Goal: Communication & Community: Participate in discussion

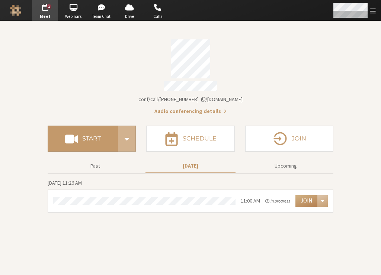
click at [375, 7] on span "Open menu" at bounding box center [373, 10] width 6 height 7
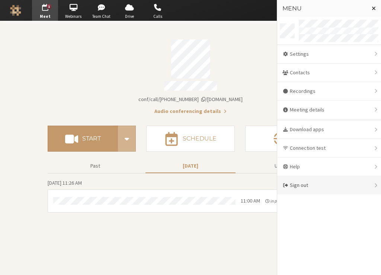
click at [317, 183] on div "Sign out" at bounding box center [329, 185] width 104 height 18
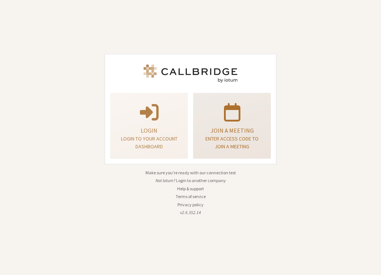
click at [223, 124] on div "Join a meeting Enter access code to join a meeting" at bounding box center [232, 126] width 70 height 60
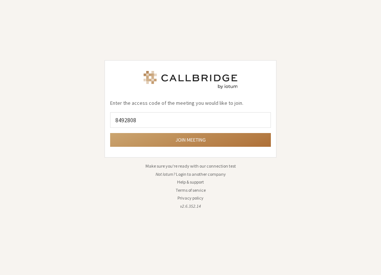
type input "8492808"
click at [110, 133] on button "Join meeting" at bounding box center [190, 140] width 161 height 14
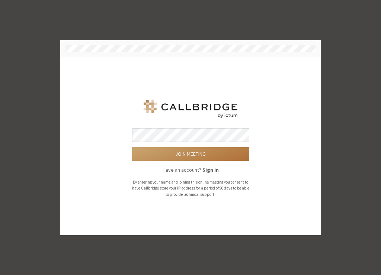
click at [132, 147] on button "Join meeting" at bounding box center [190, 154] width 117 height 14
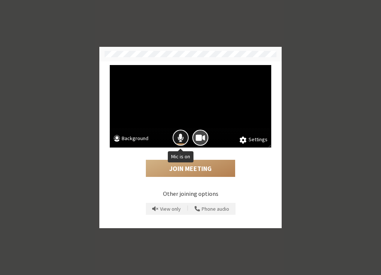
click at [179, 135] on button "Mic is on" at bounding box center [181, 138] width 16 height 16
click at [202, 139] on span "Camera is on" at bounding box center [200, 138] width 9 height 10
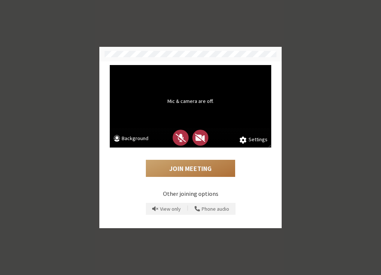
click at [200, 173] on button "Join Meeting" at bounding box center [190, 168] width 89 height 17
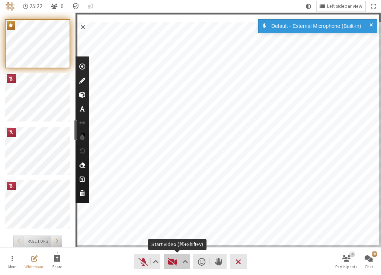
click at [171, 260] on span "Start video (⌘+Shift+V)" at bounding box center [172, 262] width 10 height 10
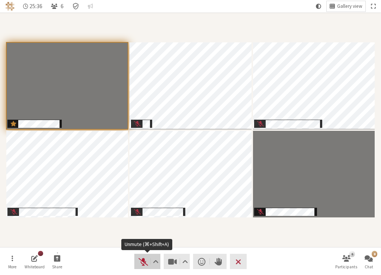
click at [141, 261] on span "Unmute (⌘+Shift+A)" at bounding box center [143, 262] width 10 height 10
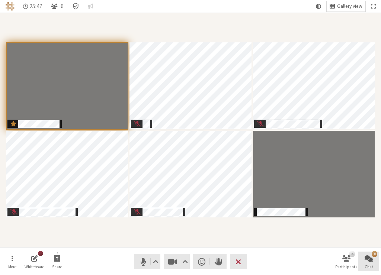
click at [364, 261] on span "Open chat" at bounding box center [368, 258] width 8 height 9
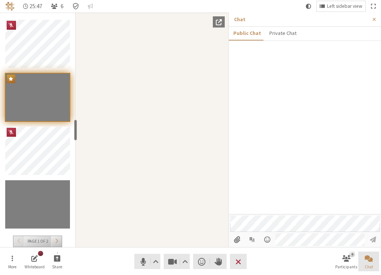
click at [367, 257] on span "Close chat" at bounding box center [368, 258] width 8 height 9
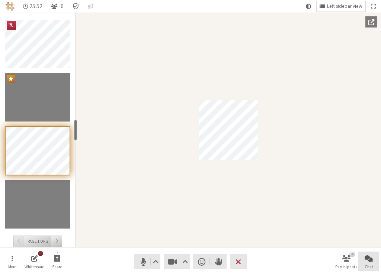
click at [372, 262] on span "Open chat" at bounding box center [368, 258] width 8 height 9
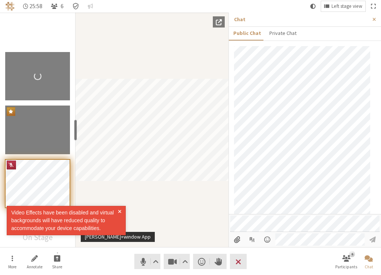
scroll to position [355, 0]
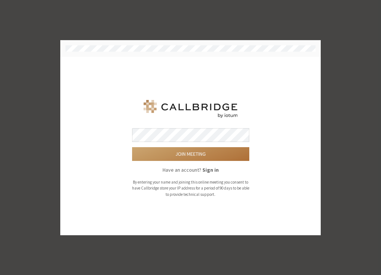
click at [198, 149] on button "Join meeting" at bounding box center [190, 154] width 117 height 14
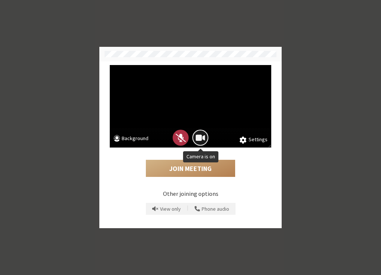
click at [205, 136] on button "Camera is on" at bounding box center [200, 138] width 16 height 16
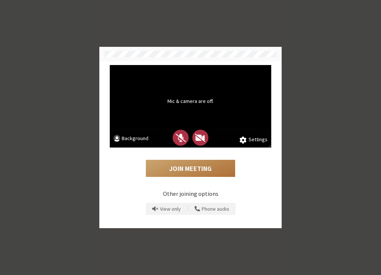
click at [203, 165] on button "Join Meeting" at bounding box center [190, 168] width 89 height 17
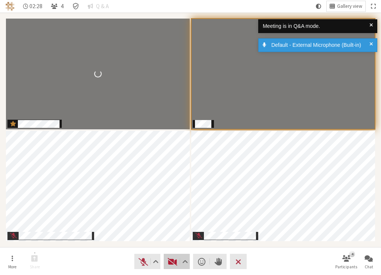
click at [170, 259] on span "Start video (⌘+Shift+V)" at bounding box center [172, 262] width 10 height 10
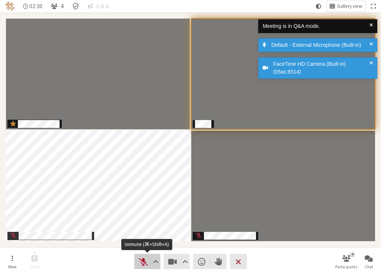
click at [142, 260] on span "Unmute (⌘+Shift+A)" at bounding box center [143, 262] width 10 height 10
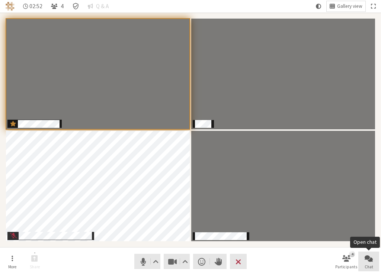
click at [366, 265] on span "Chat" at bounding box center [368, 267] width 9 height 4
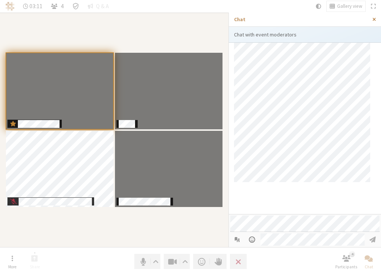
click at [376, 21] on button "Close sidebar" at bounding box center [374, 20] width 14 height 14
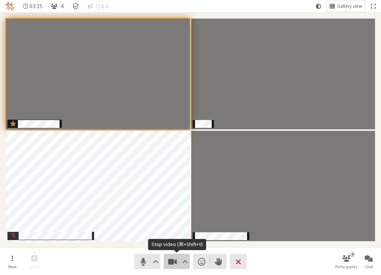
click at [173, 257] on span "Stop video (⌘+Shift+V)" at bounding box center [172, 262] width 10 height 10
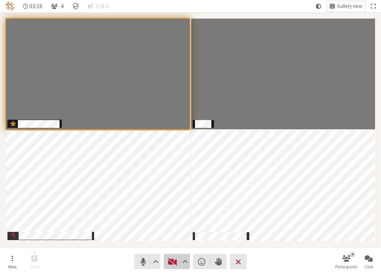
click at [172, 259] on span "Start video (⌘+Shift+V)" at bounding box center [172, 262] width 10 height 10
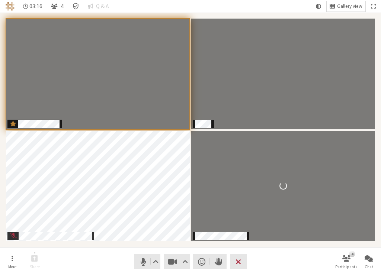
click at [96, 264] on nav "More Share Audio Video Send a reaction Raise hand Leave 4 Participants Chat" at bounding box center [190, 262] width 377 height 28
click at [20, 260] on button "More" at bounding box center [12, 262] width 21 height 20
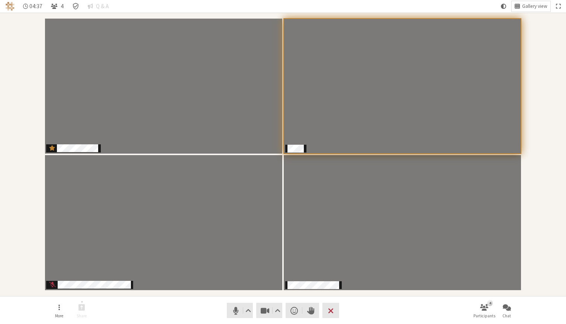
click at [380, 248] on div "Participants" at bounding box center [283, 154] width 556 height 273
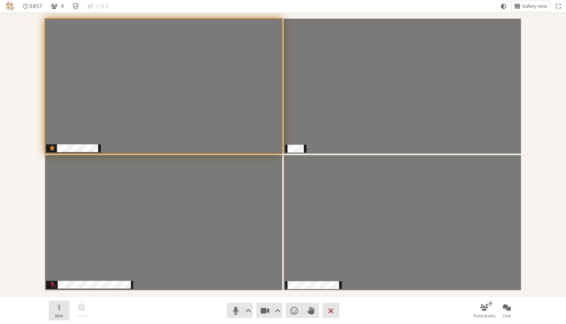
click at [59, 275] on span "Open menu" at bounding box center [58, 307] width 1 height 9
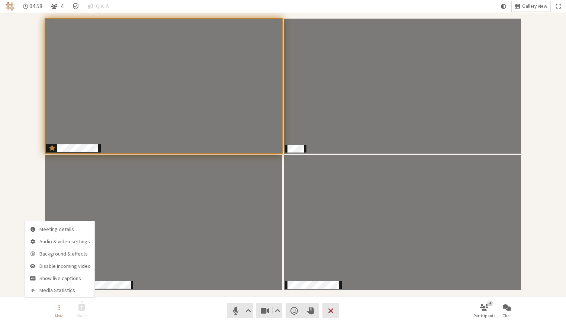
click at [118, 275] on nav "More Share Audio Video Send a reaction Raise hand Leave 4 Participants Chat" at bounding box center [283, 310] width 469 height 28
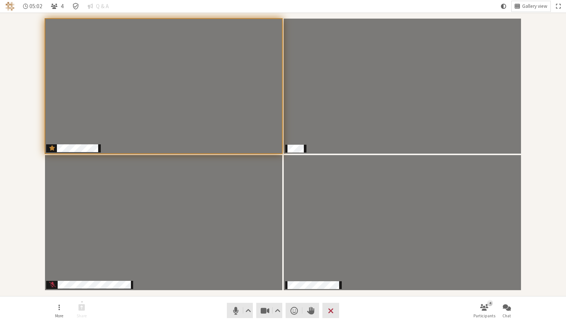
click at [143, 275] on nav "More Share Audio Video Send a reaction Raise hand Leave 4 Participants Chat" at bounding box center [283, 310] width 469 height 28
click at [64, 275] on button "More" at bounding box center [59, 310] width 21 height 20
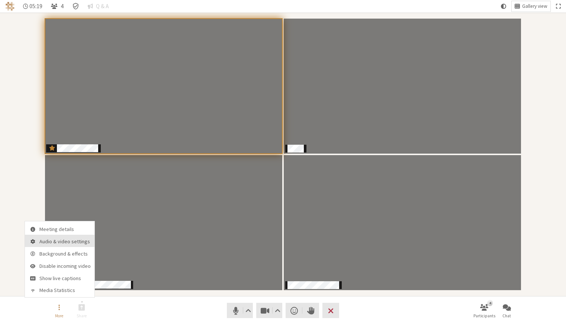
click at [72, 244] on span "Audio & video settings" at bounding box center [64, 242] width 51 height 6
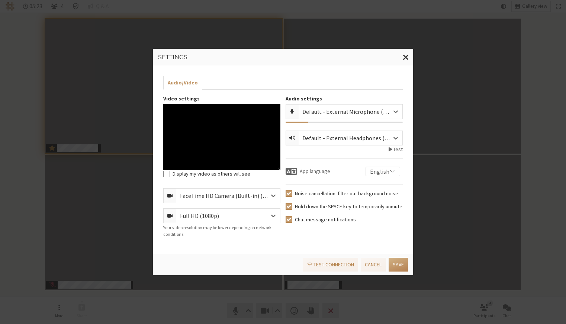
click at [256, 216] on div "Full HD (1080p)" at bounding box center [228, 216] width 104 height 14
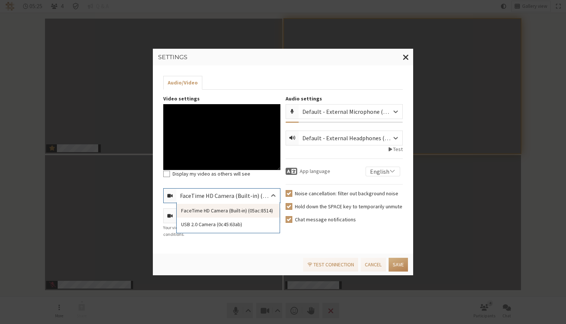
click at [257, 197] on div "FaceTime HD Camera (Built-in) (05ac:8514)" at bounding box center [230, 195] width 101 height 9
click at [257, 221] on div "USB 2.0 Camera (0c45:63ab)" at bounding box center [228, 225] width 103 height 14
click at [380, 266] on button "Save" at bounding box center [398, 265] width 19 height 14
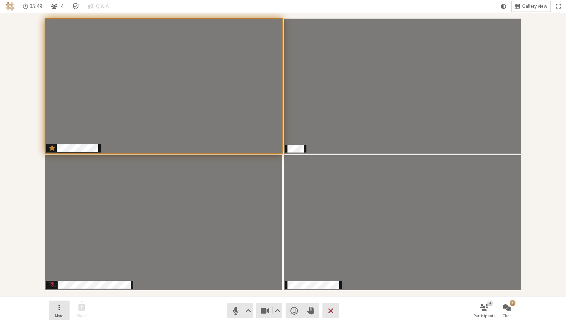
click at [60, 275] on button "More" at bounding box center [59, 310] width 21 height 20
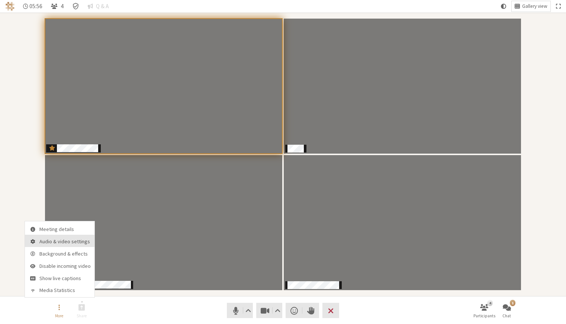
click at [64, 239] on span "Audio & video settings" at bounding box center [64, 242] width 51 height 6
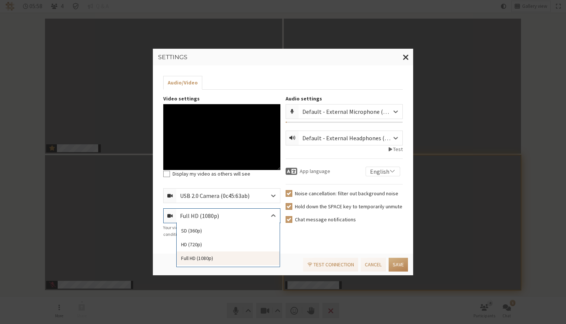
click at [219, 213] on div "Full HD (1080p)" at bounding box center [205, 215] width 51 height 9
click at [228, 199] on div "USB 2.0 Camera (0c45:63ab)" at bounding box center [220, 195] width 81 height 9
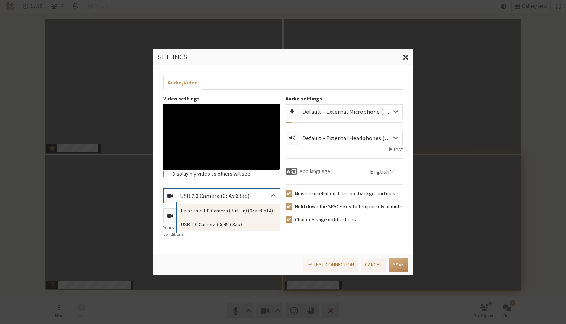
click at [229, 216] on div "FaceTime HD Camera (Built-in) (05ac:8514)" at bounding box center [228, 211] width 103 height 14
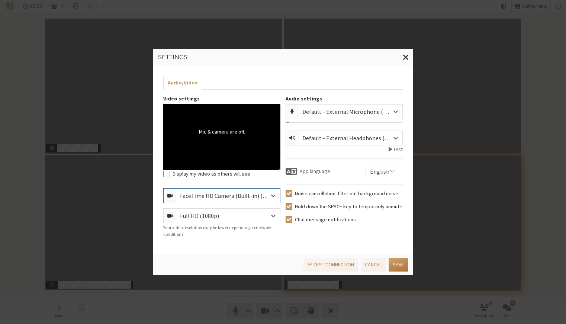
click at [380, 266] on button "Save" at bounding box center [398, 265] width 19 height 14
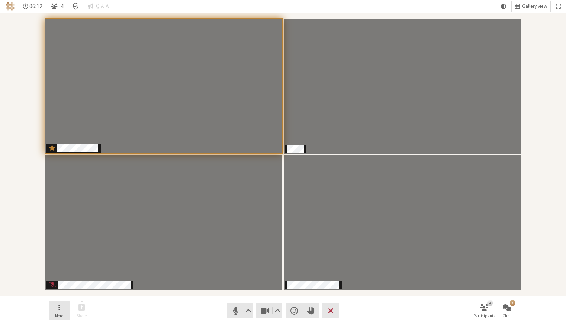
click at [67, 275] on button "More" at bounding box center [59, 310] width 21 height 20
click at [380, 275] on button "1 Chat" at bounding box center [506, 310] width 21 height 20
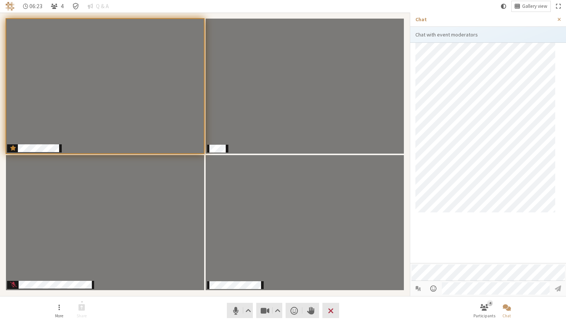
click at [380, 247] on div at bounding box center [488, 153] width 156 height 220
click at [380, 21] on button "Close sidebar" at bounding box center [559, 20] width 14 height 14
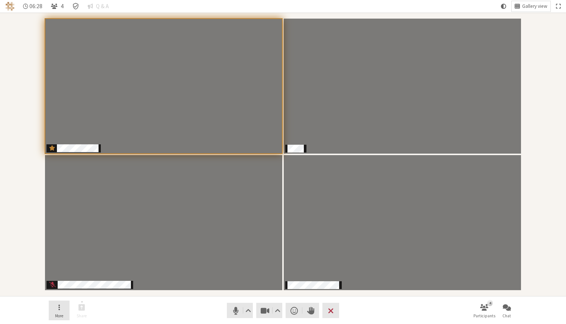
click at [58, 275] on span "Open menu" at bounding box center [58, 307] width 1 height 9
click at [33, 183] on div "Participants" at bounding box center [283, 154] width 556 height 273
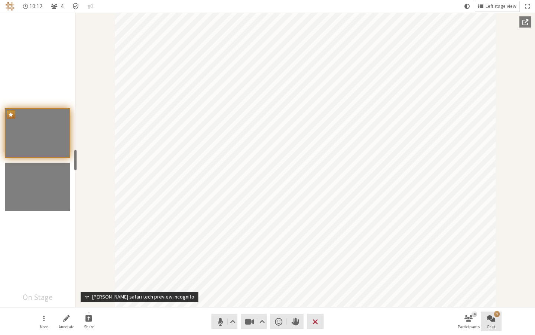
click at [380, 275] on span "Open chat" at bounding box center [492, 317] width 8 height 9
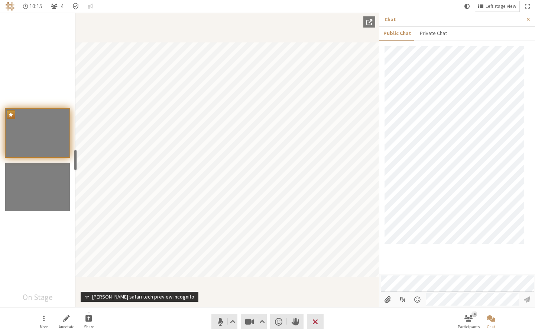
click at [380, 257] on div at bounding box center [458, 160] width 156 height 228
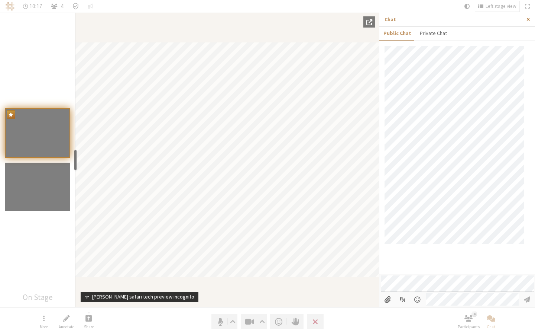
click at [380, 21] on button "Close sidebar" at bounding box center [529, 20] width 14 height 14
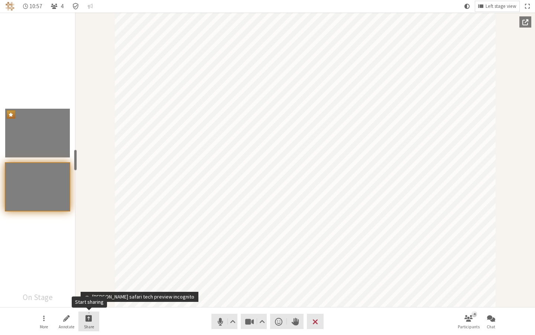
click at [91, 275] on span "Start sharing" at bounding box center [89, 317] width 7 height 9
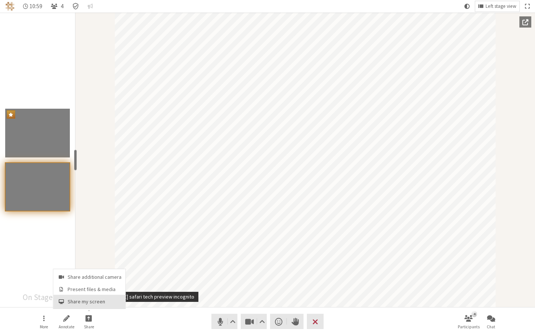
click at [97, 275] on span "Share my screen" at bounding box center [95, 302] width 54 height 6
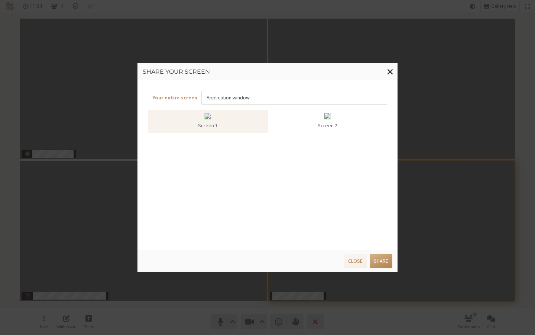
click at [222, 102] on button "Application window" at bounding box center [228, 98] width 52 height 14
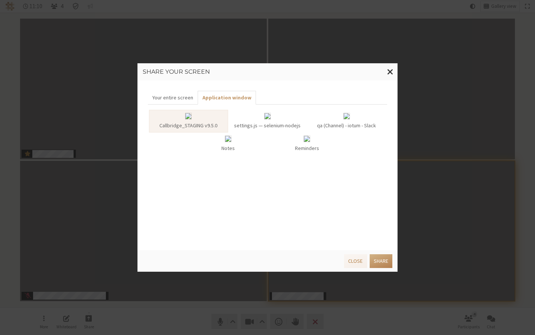
click at [270, 117] on img at bounding box center [267, 116] width 7 height 7
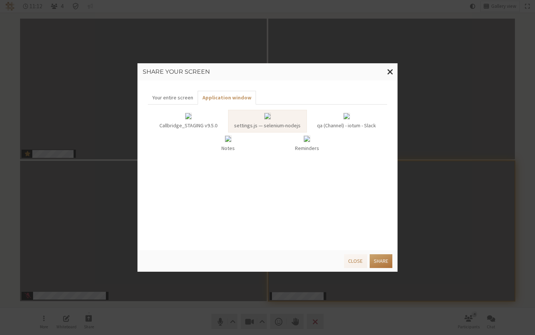
click at [380, 257] on button "Share" at bounding box center [381, 261] width 23 height 14
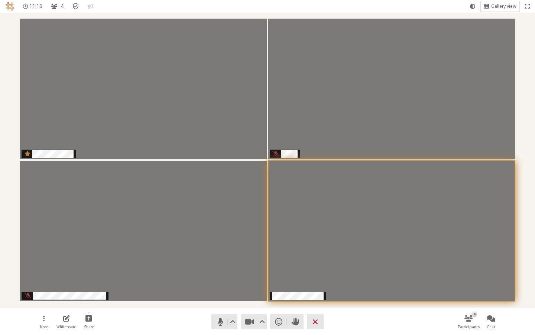
click at [356, 8] on nav "11:16 4 Gallery view" at bounding box center [267, 6] width 535 height 13
click at [84, 275] on button "Share" at bounding box center [88, 321] width 21 height 20
click at [88, 275] on span "Start sharing" at bounding box center [89, 317] width 7 height 9
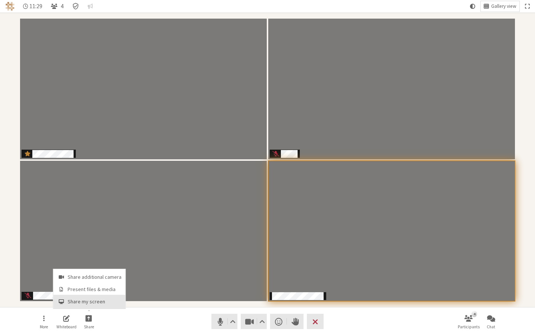
click at [94, 275] on span "Share my screen" at bounding box center [95, 302] width 54 height 6
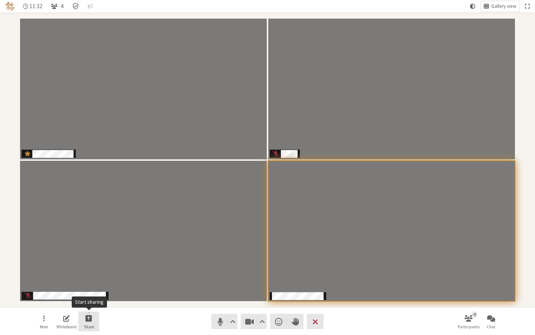
click at [86, 275] on span "Start sharing" at bounding box center [89, 317] width 7 height 9
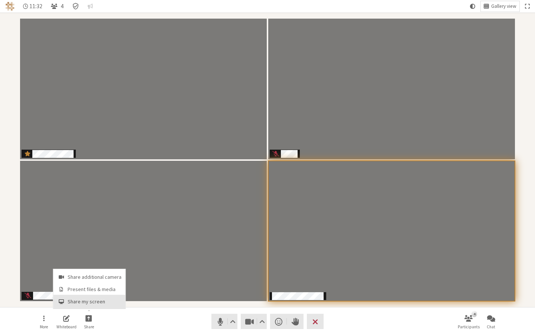
click at [96, 275] on span "Share my screen" at bounding box center [95, 302] width 54 height 6
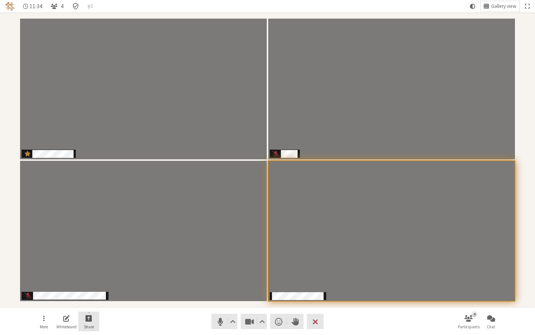
click at [91, 275] on span "Start sharing" at bounding box center [89, 317] width 7 height 9
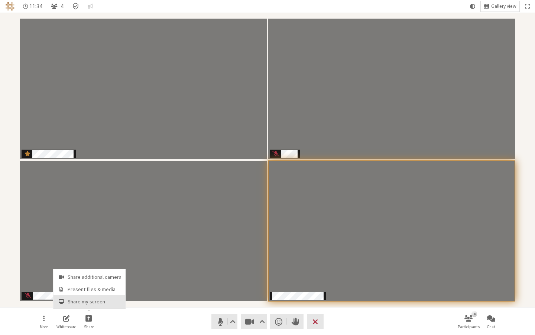
click at [97, 275] on span "Share my screen" at bounding box center [95, 302] width 54 height 6
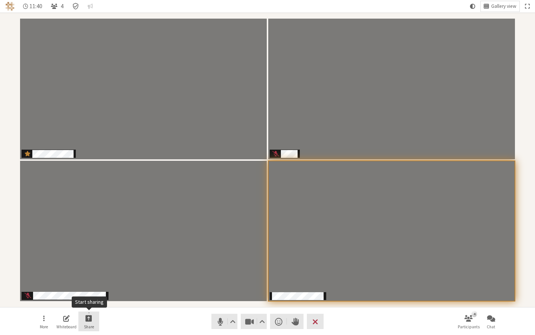
click at [82, 275] on button "Share" at bounding box center [88, 321] width 21 height 20
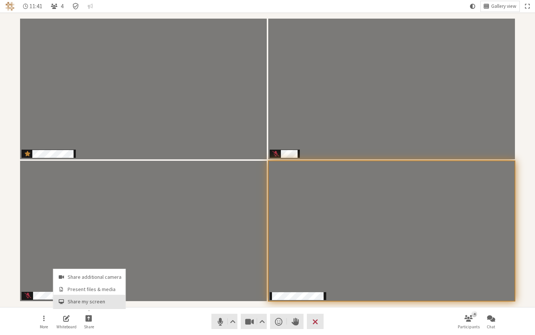
click at [89, 275] on span "Share my screen" at bounding box center [95, 302] width 54 height 6
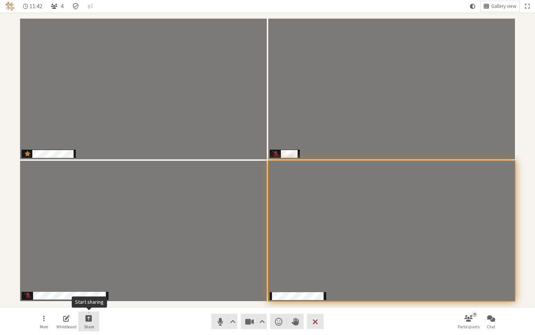
click at [87, 275] on span "Start sharing" at bounding box center [89, 317] width 7 height 9
click at [94, 275] on button "Share" at bounding box center [88, 321] width 21 height 20
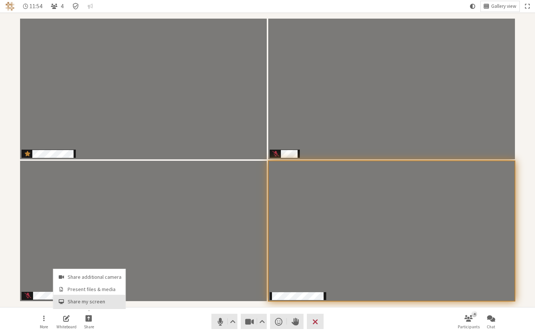
click at [87, 275] on span "Share my screen" at bounding box center [95, 302] width 54 height 6
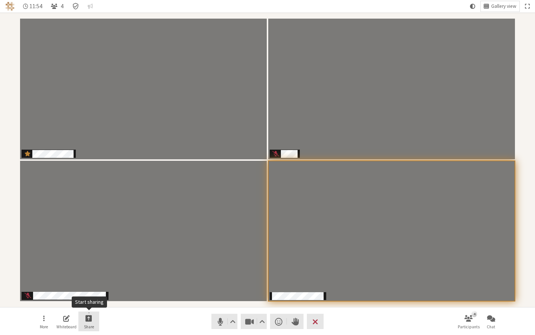
click at [89, 275] on span "Start sharing" at bounding box center [89, 317] width 7 height 9
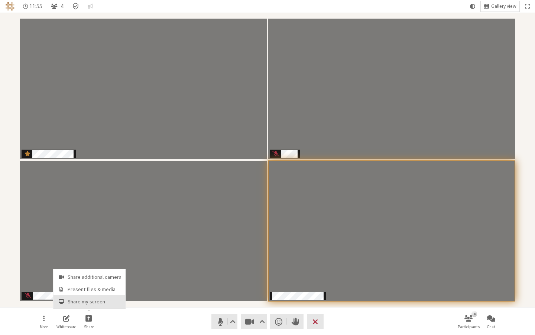
click at [87, 275] on span "Share my screen" at bounding box center [95, 302] width 54 height 6
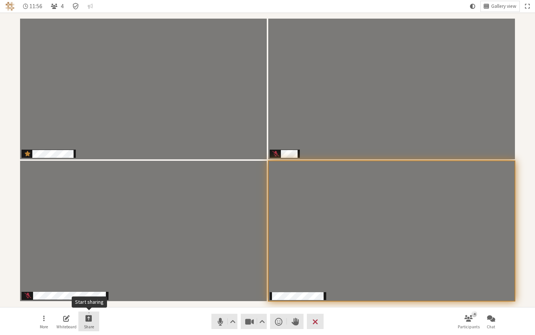
click at [89, 275] on span "Start sharing" at bounding box center [89, 317] width 7 height 9
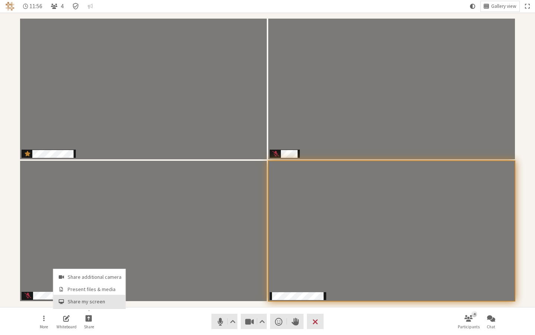
click at [92, 275] on span "Share my screen" at bounding box center [95, 302] width 54 height 6
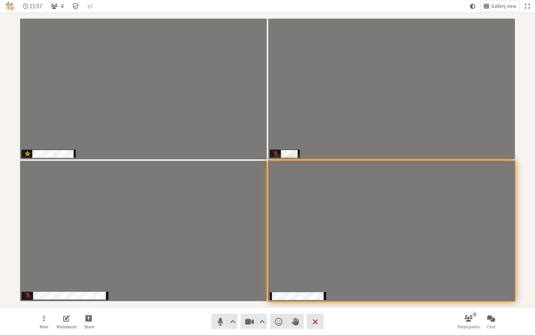
click at [87, 275] on nav "More Whiteboard Share Audio Video Send a reaction Raise hand Leave 4 Participan…" at bounding box center [267, 321] width 469 height 28
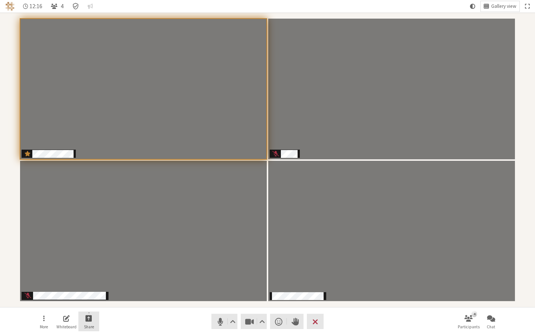
click at [94, 275] on button "Share" at bounding box center [88, 321] width 21 height 20
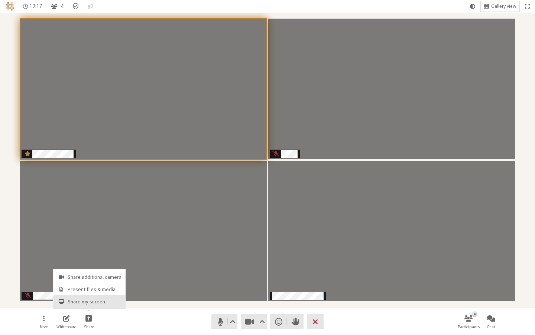
click at [93, 275] on button "Share my screen" at bounding box center [90, 301] width 72 height 13
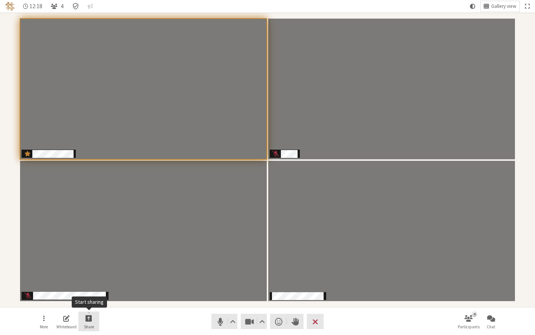
click at [88, 275] on button "Share" at bounding box center [88, 321] width 21 height 20
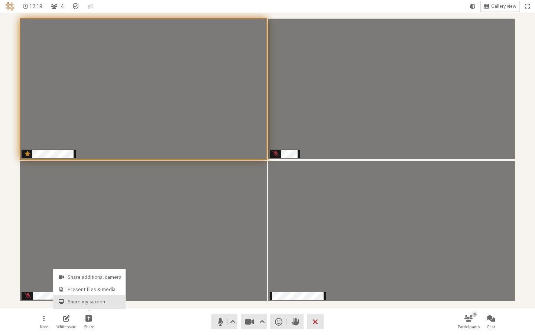
click at [93, 275] on button "Share my screen" at bounding box center [90, 301] width 72 height 13
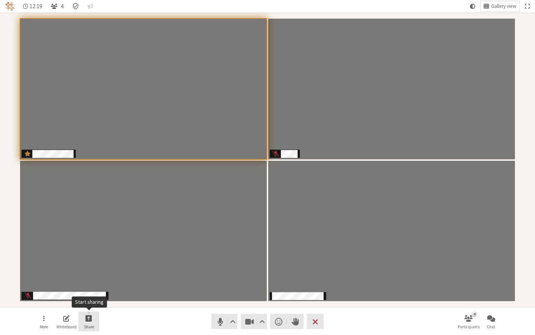
click at [92, 275] on span "Start sharing" at bounding box center [89, 317] width 7 height 9
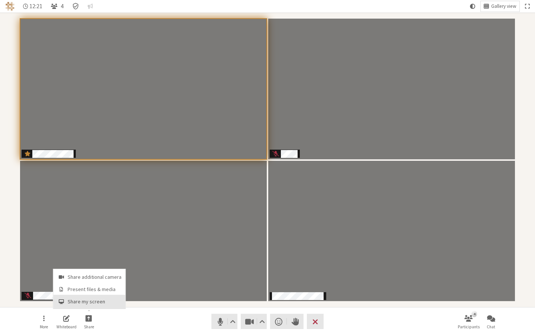
click at [116, 275] on span "Share my screen" at bounding box center [95, 302] width 54 height 6
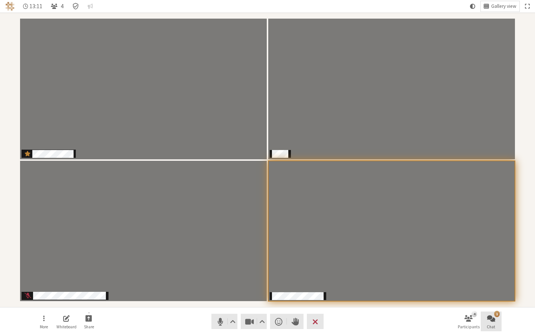
click at [380, 275] on button "1 Chat" at bounding box center [491, 321] width 21 height 20
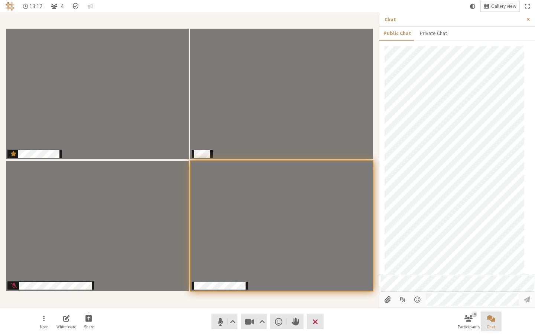
scroll to position [2, 0]
click at [380, 21] on button "Close sidebar" at bounding box center [529, 20] width 14 height 14
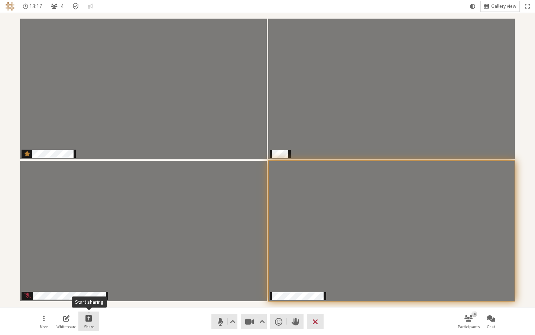
click at [86, 275] on span "Start sharing" at bounding box center [89, 317] width 7 height 9
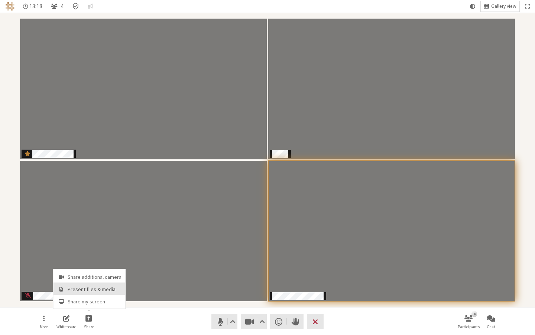
click at [115, 275] on span "Present files & media" at bounding box center [95, 289] width 54 height 6
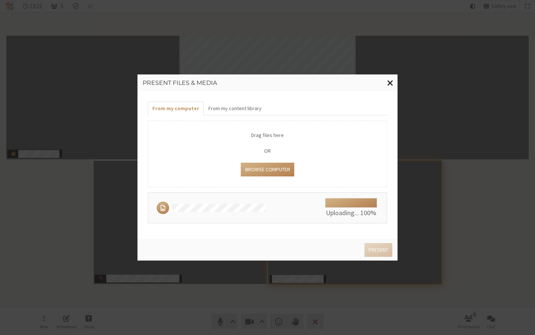
click at [380, 82] on span "Close modal" at bounding box center [390, 82] width 6 height 9
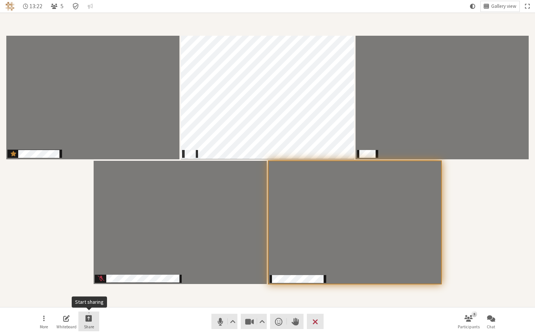
click at [82, 275] on button "Share" at bounding box center [88, 321] width 21 height 20
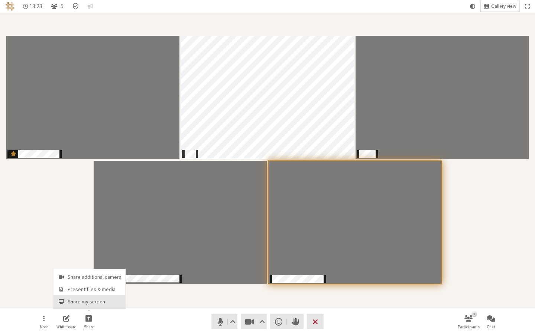
click at [100, 275] on button "Share my screen" at bounding box center [90, 301] width 72 height 13
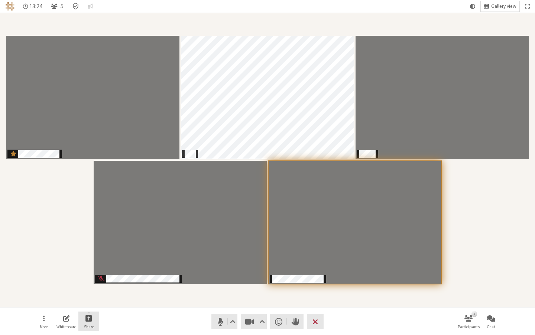
drag, startPoint x: 92, startPoint y: 316, endPoint x: 96, endPoint y: 309, distance: 8.5
click at [92, 275] on button "Share" at bounding box center [88, 321] width 21 height 20
click at [100, 275] on button "Share additional camera" at bounding box center [90, 275] width 72 height 13
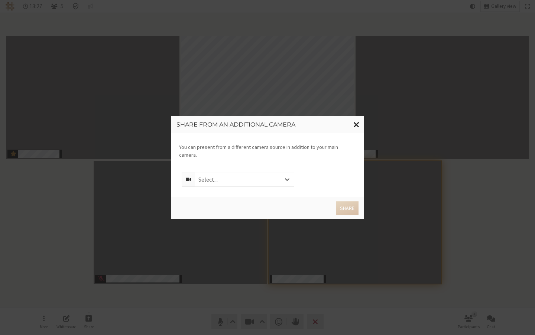
click at [354, 133] on button "Close modal" at bounding box center [357, 124] width 15 height 17
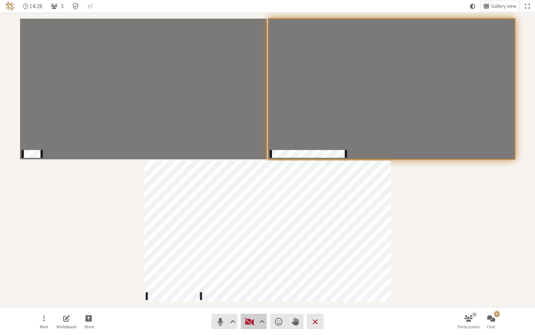
click at [252, 275] on span "Start video (⌘+Shift+V)" at bounding box center [250, 321] width 10 height 10
click at [139, 254] on div "Participants" at bounding box center [267, 160] width 525 height 284
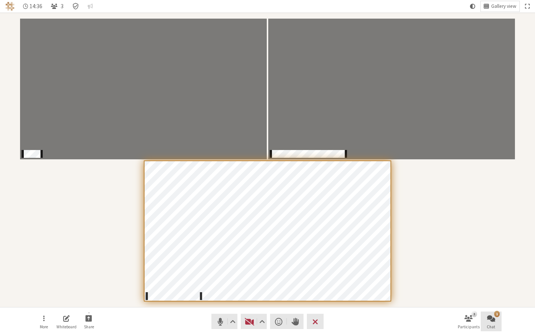
drag, startPoint x: 498, startPoint y: 319, endPoint x: 488, endPoint y: 316, distance: 10.9
click at [380, 275] on button "1 Chat" at bounding box center [491, 321] width 21 height 20
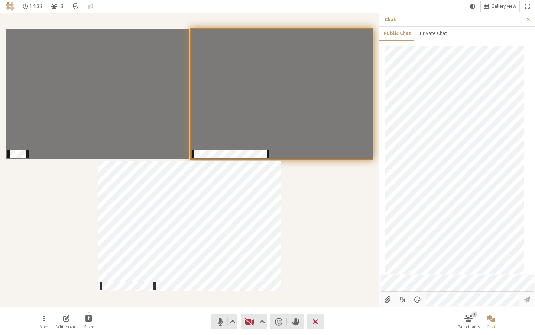
scroll to position [30, 0]
click at [380, 15] on button "Close sidebar" at bounding box center [529, 20] width 14 height 14
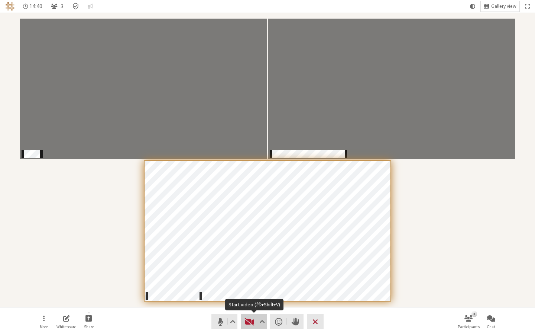
click at [245, 275] on span "Start video (⌘+Shift+V)" at bounding box center [250, 321] width 10 height 10
click at [251, 275] on span "Start video (⌘+Shift+V)" at bounding box center [250, 321] width 10 height 10
click at [380, 275] on div "Participants" at bounding box center [267, 160] width 525 height 284
click at [380, 237] on div "Participants" at bounding box center [267, 160] width 525 height 284
click at [251, 275] on span "Start video (⌘+Shift+V)" at bounding box center [250, 321] width 10 height 10
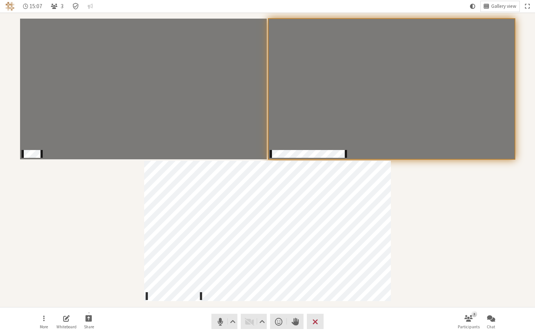
click at [380, 222] on div "Participants" at bounding box center [267, 160] width 525 height 284
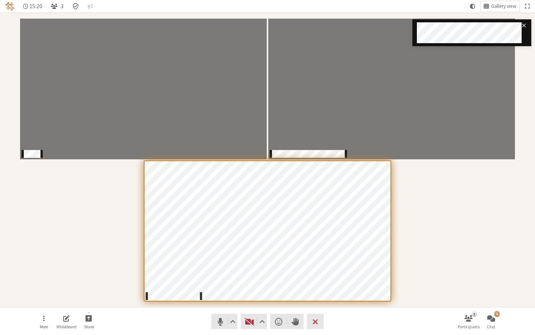
click at [211, 3] on nav "15:20 3 Gallery view" at bounding box center [267, 6] width 535 height 13
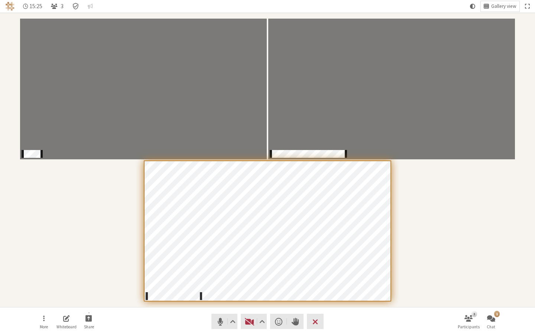
click at [380, 236] on div "Participants" at bounding box center [267, 160] width 525 height 284
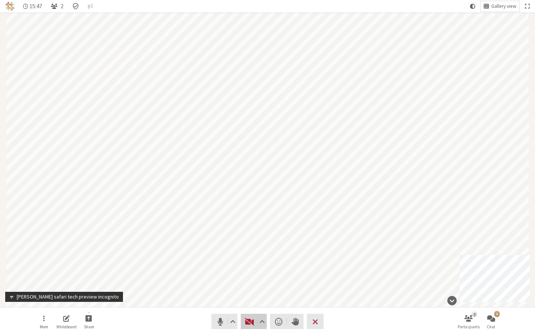
click at [252, 275] on span "Start video (⌘+Shift+V)" at bounding box center [250, 321] width 10 height 10
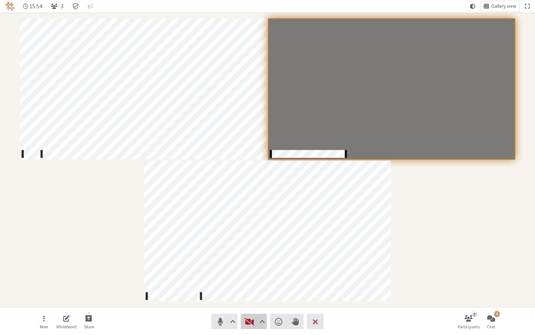
click at [246, 275] on span "Start video (⌘+Shift+V)" at bounding box center [250, 321] width 10 height 10
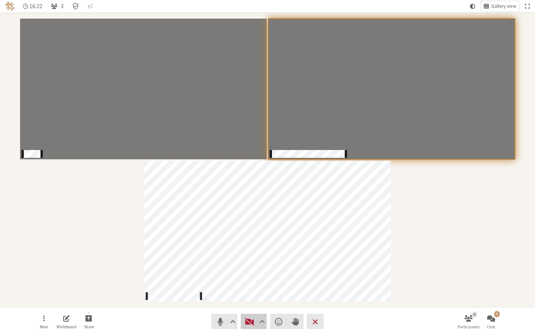
click at [244, 275] on button "Video" at bounding box center [254, 320] width 26 height 15
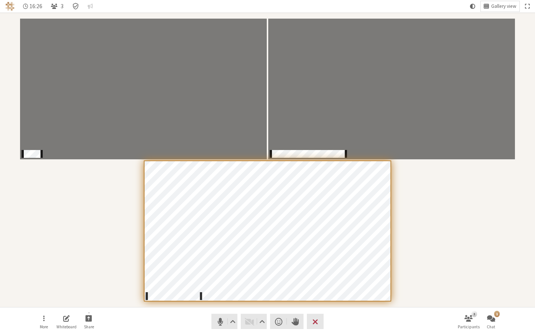
click at [51, 216] on div "Participants" at bounding box center [267, 160] width 525 height 284
click at [46, 275] on button "More" at bounding box center [43, 321] width 21 height 20
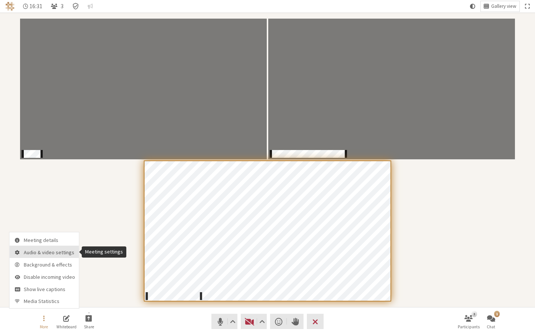
click at [53, 255] on button "Audio & video settings" at bounding box center [45, 251] width 70 height 12
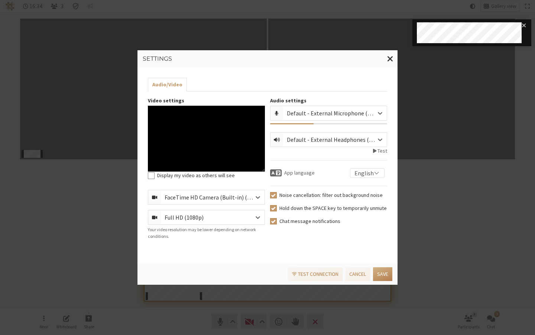
click at [220, 215] on div "Full HD (1080p)" at bounding box center [213, 217] width 104 height 14
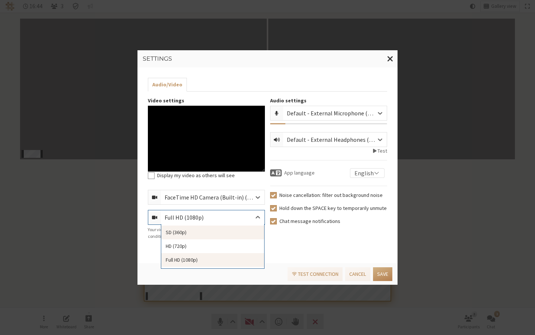
click at [210, 198] on div "FaceTime HD Camera (Built-in) (05ac:8514)" at bounding box center [215, 197] width 101 height 9
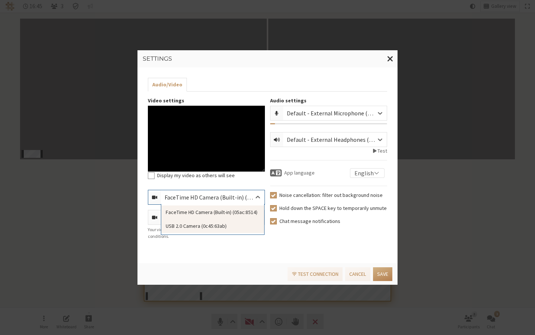
click at [205, 225] on div "USB 2.0 Camera (0c45:63ab)" at bounding box center [212, 226] width 103 height 14
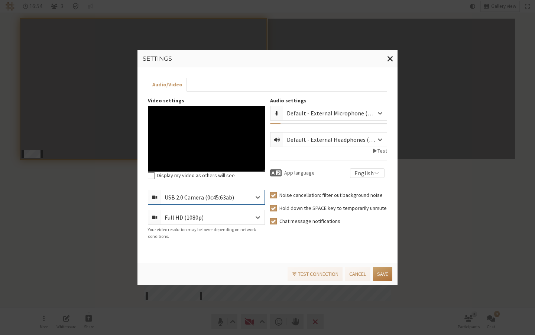
click at [380, 274] on button "Save" at bounding box center [382, 274] width 19 height 14
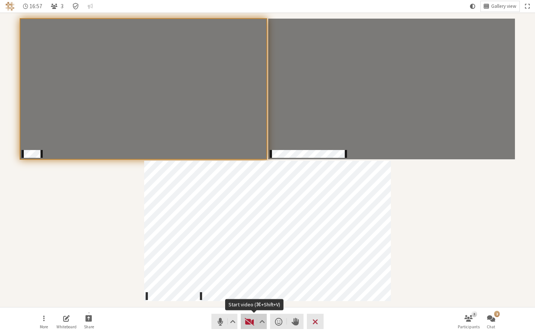
click at [251, 275] on span "Start video (⌘+Shift+V)" at bounding box center [250, 321] width 10 height 10
click at [380, 266] on div "Participants" at bounding box center [267, 160] width 525 height 284
click at [253, 275] on span "Start video (⌘+Shift+V)" at bounding box center [250, 321] width 10 height 10
click at [45, 275] on button "More" at bounding box center [43, 321] width 21 height 20
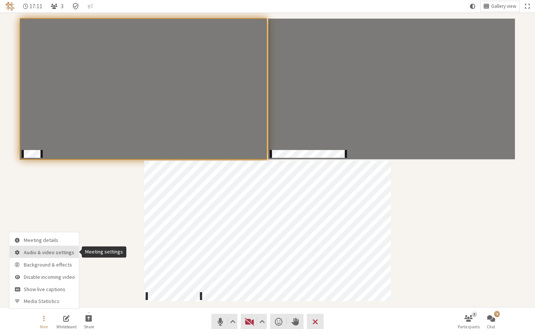
click at [32, 251] on span "Audio & video settings" at bounding box center [49, 253] width 51 height 6
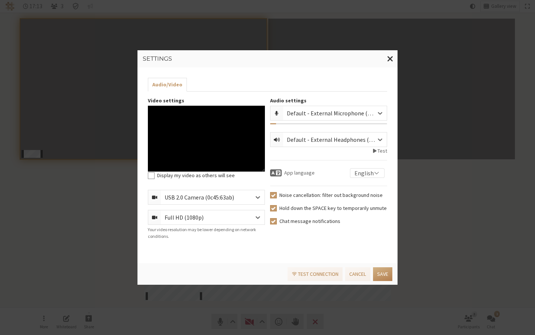
click at [201, 203] on div "USB 2.0 Camera (0c45:63ab)" at bounding box center [213, 197] width 104 height 14
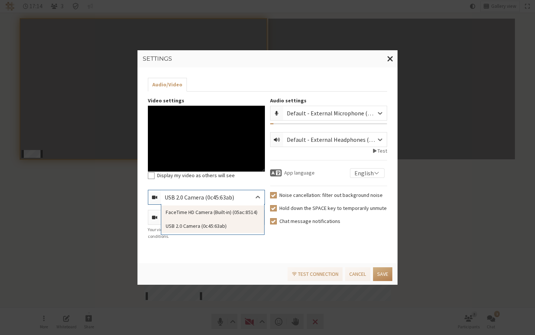
click at [204, 210] on div "FaceTime HD Camera (Built-in) (05ac:8514)" at bounding box center [212, 212] width 103 height 14
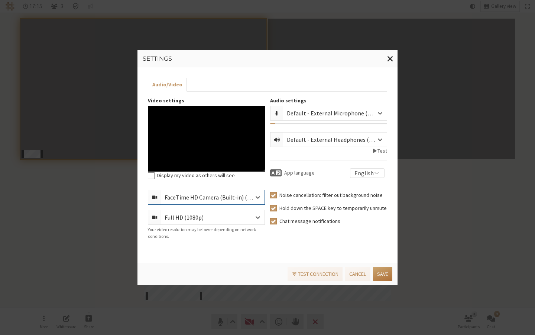
click at [380, 270] on button "Save" at bounding box center [382, 274] width 19 height 14
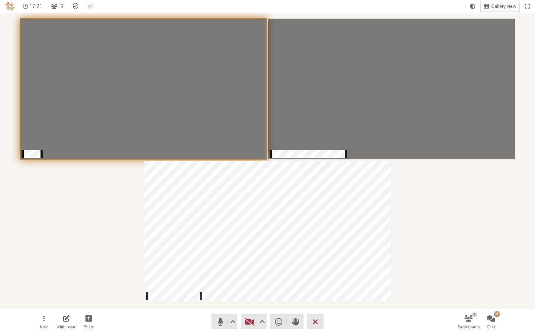
click at [321, 275] on nav "More Whiteboard Share Audio Video Send a reaction Raise hand Leave 3 Participan…" at bounding box center [267, 321] width 469 height 28
click at [318, 275] on span "Leave meeting" at bounding box center [316, 321] width 6 height 10
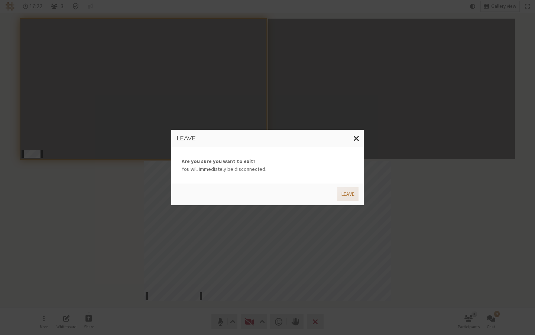
click at [344, 195] on button "Leave" at bounding box center [348, 194] width 21 height 14
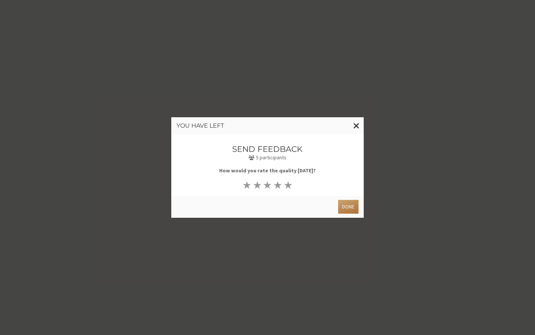
click at [351, 207] on button "Done" at bounding box center [348, 207] width 20 height 14
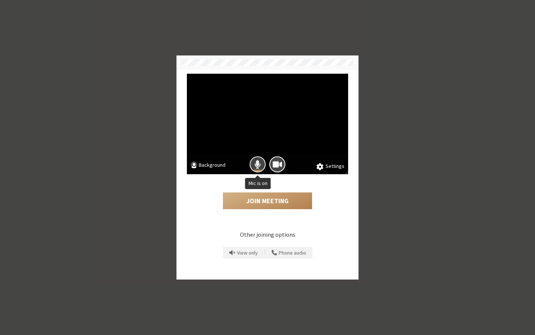
click at [255, 163] on span "Mic is on" at bounding box center [258, 164] width 6 height 10
click at [284, 165] on button "Camera is on" at bounding box center [278, 164] width 16 height 16
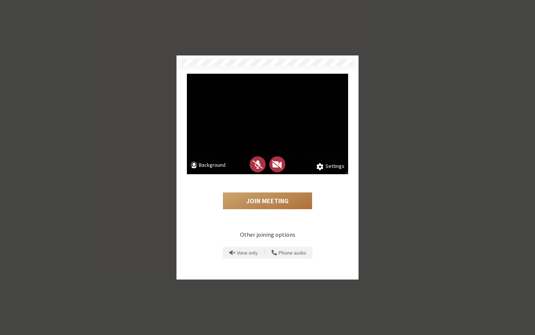
click at [287, 203] on button "Join Meeting" at bounding box center [267, 200] width 89 height 17
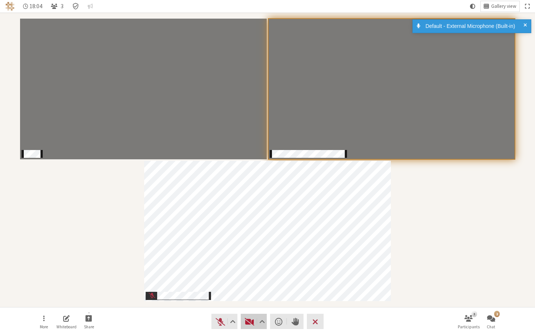
click at [244, 319] on button "Video" at bounding box center [254, 320] width 26 height 15
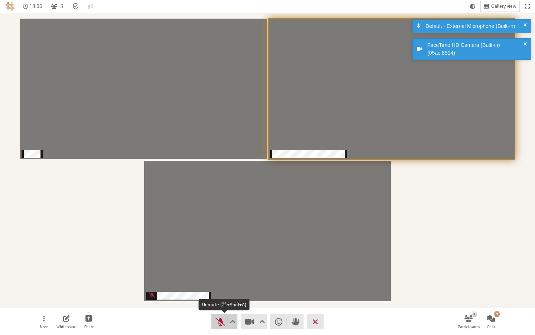
click at [223, 321] on span "Unmute (⌘+Shift+A)" at bounding box center [220, 321] width 10 height 10
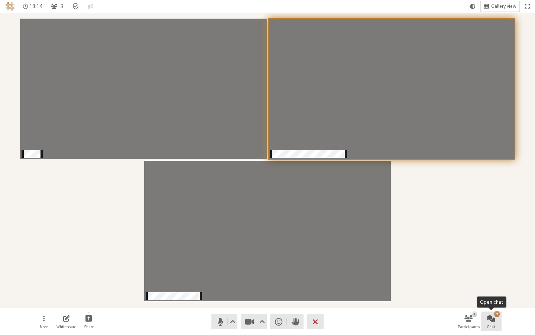
click at [499, 315] on div "2" at bounding box center [498, 314] width 6 height 6
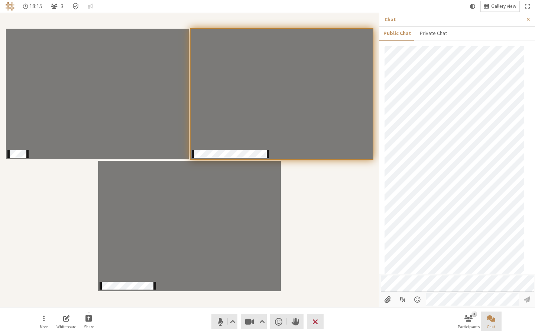
scroll to position [85, 0]
click at [530, 20] on button "Close sidebar" at bounding box center [529, 20] width 14 height 14
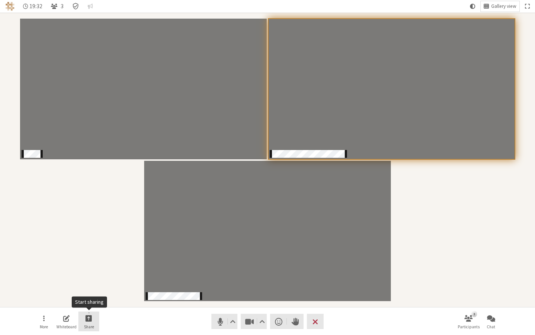
click at [97, 317] on button "Share" at bounding box center [88, 321] width 21 height 20
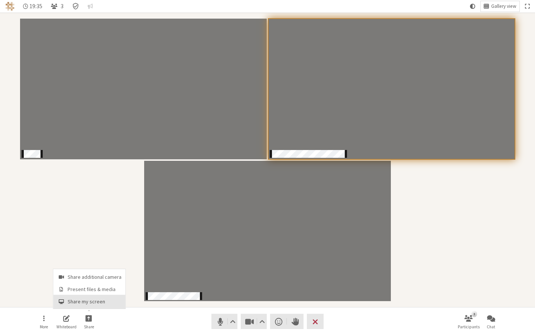
click at [99, 304] on span "Share my screen" at bounding box center [95, 302] width 54 height 6
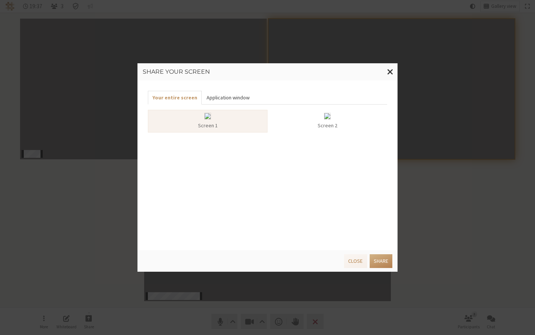
click at [224, 99] on button "Application window" at bounding box center [228, 98] width 52 height 14
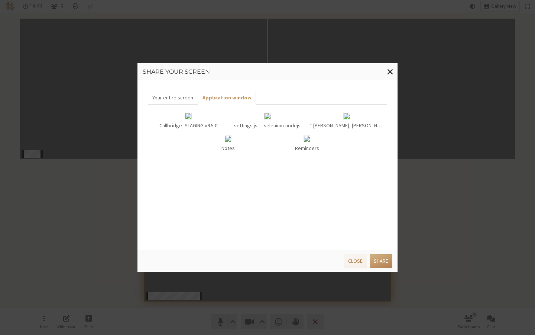
click at [274, 120] on div at bounding box center [267, 117] width 73 height 9
click at [379, 262] on button "Share" at bounding box center [381, 261] width 23 height 14
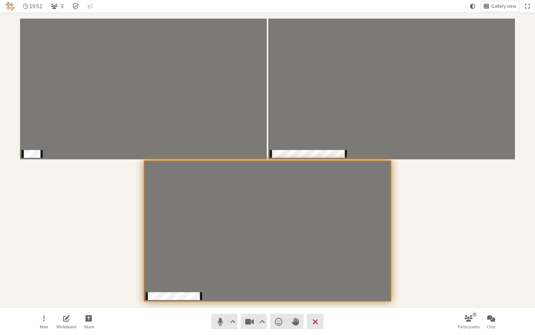
click at [115, 254] on div "Participants" at bounding box center [267, 160] width 525 height 284
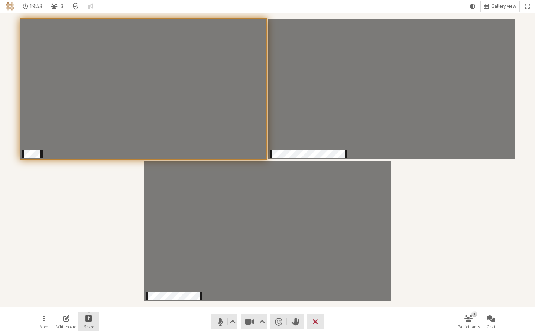
click at [95, 317] on button "Share" at bounding box center [88, 321] width 21 height 20
click at [97, 304] on span "Share my screen" at bounding box center [95, 302] width 54 height 6
click at [94, 315] on button "Share" at bounding box center [88, 321] width 21 height 20
click at [95, 303] on span "Share my screen" at bounding box center [95, 302] width 54 height 6
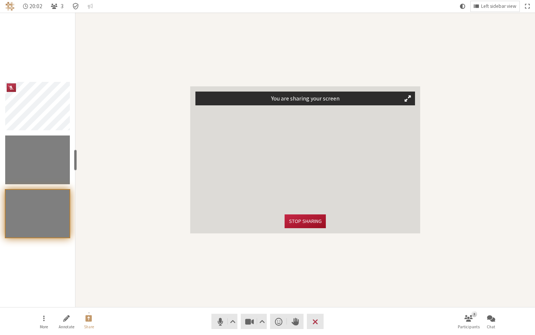
click at [307, 222] on button "Stop sharing" at bounding box center [305, 221] width 41 height 14
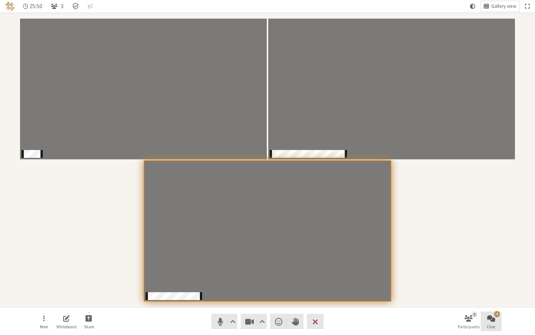
click at [489, 320] on span "Open chat" at bounding box center [492, 317] width 8 height 9
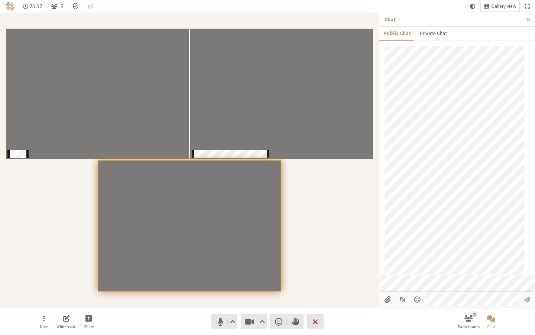
scroll to position [123, 0]
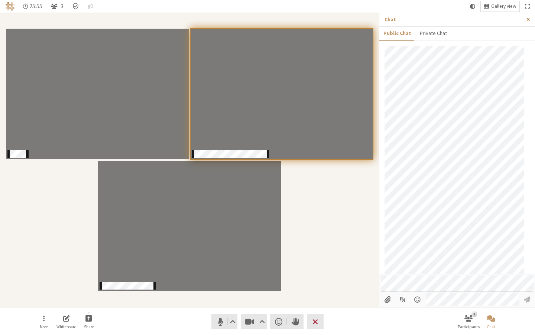
click at [530, 20] on button "Close sidebar" at bounding box center [529, 20] width 14 height 14
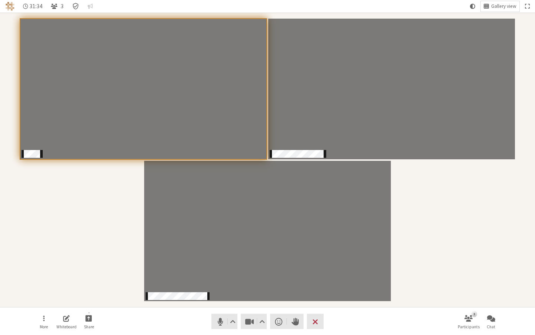
click at [457, 224] on div "Participants" at bounding box center [267, 160] width 525 height 284
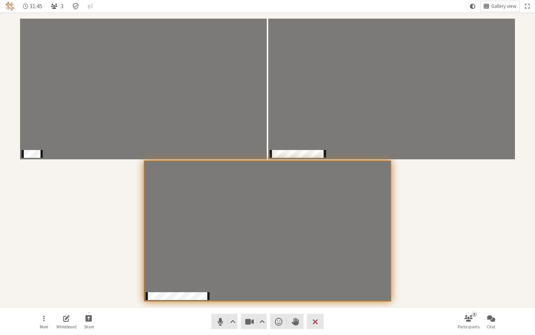
click at [89, 272] on div "Participants" at bounding box center [267, 160] width 525 height 284
click at [41, 319] on button "More" at bounding box center [43, 321] width 21 height 20
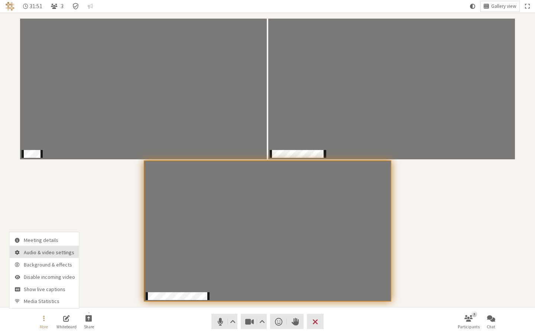
click at [56, 255] on span "Audio & video settings" at bounding box center [49, 253] width 51 height 6
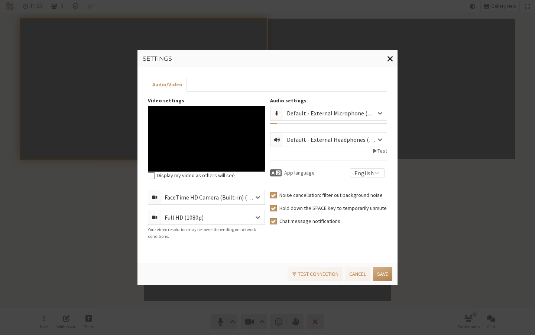
click at [389, 58] on span "Close modal" at bounding box center [390, 58] width 6 height 9
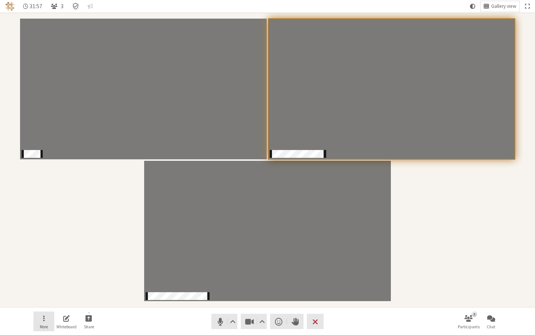
click at [37, 321] on button "More" at bounding box center [43, 321] width 21 height 20
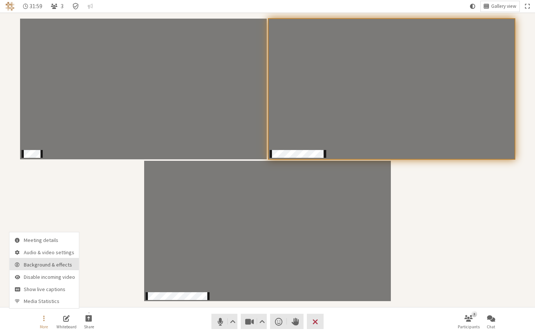
click at [53, 266] on span "Background & effects" at bounding box center [49, 265] width 51 height 6
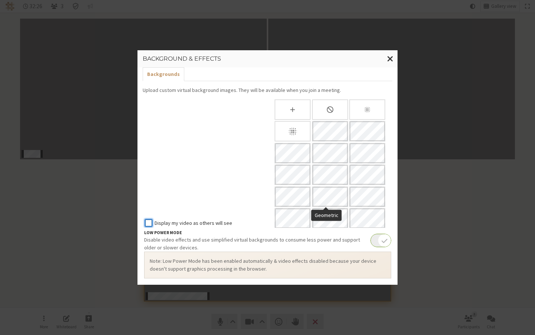
scroll to position [66, 0]
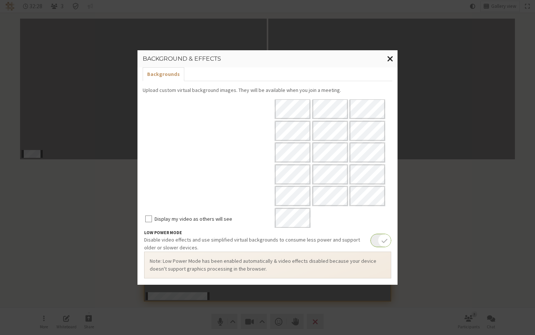
click at [392, 59] on span "Close modal" at bounding box center [390, 58] width 6 height 9
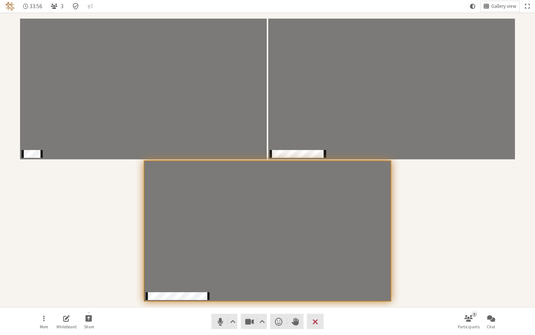
click at [444, 259] on div "Participants" at bounding box center [267, 160] width 525 height 284
click at [462, 257] on div "Participants" at bounding box center [267, 160] width 525 height 284
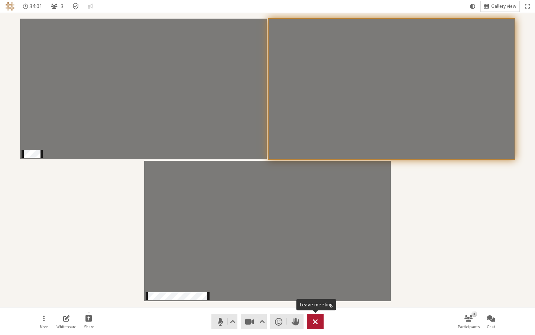
click at [316, 320] on span "Leave meeting" at bounding box center [316, 321] width 6 height 10
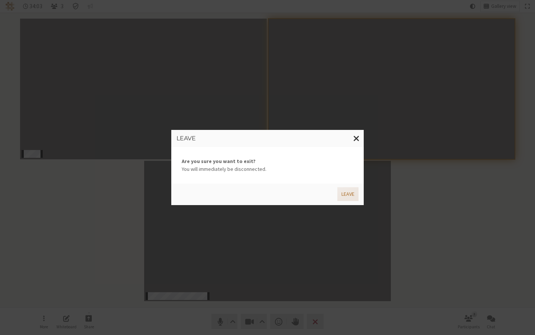
click at [348, 193] on button "Leave" at bounding box center [348, 194] width 21 height 14
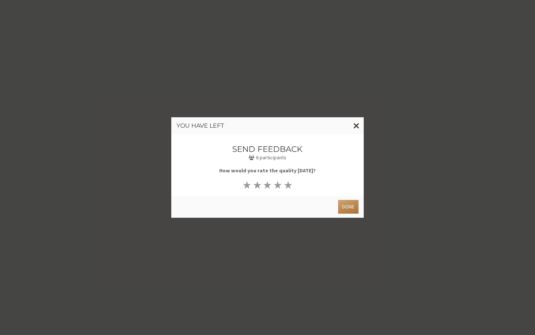
click at [352, 207] on button "Done" at bounding box center [348, 207] width 20 height 14
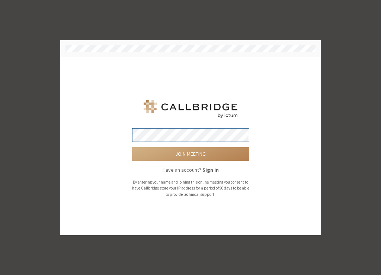
click at [132, 147] on button "Join meeting" at bounding box center [190, 154] width 117 height 14
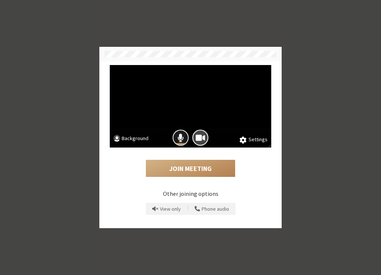
click at [178, 135] on span "Mic is on" at bounding box center [180, 138] width 6 height 10
click at [199, 139] on span "Camera is on" at bounding box center [200, 138] width 9 height 10
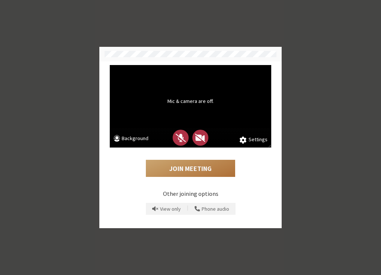
click at [193, 174] on button "Join Meeting" at bounding box center [190, 168] width 89 height 17
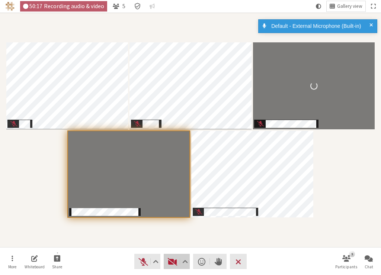
click at [170, 262] on span "Start video (⌘+Shift+V)" at bounding box center [172, 262] width 10 height 10
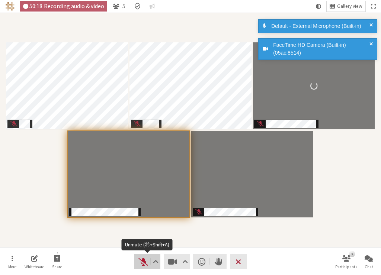
click at [143, 262] on span "Unmute (⌘+Shift+A)" at bounding box center [143, 262] width 10 height 10
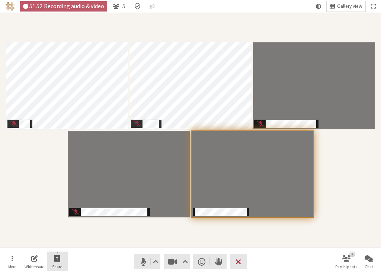
click at [59, 254] on span "Start sharing" at bounding box center [57, 258] width 7 height 9
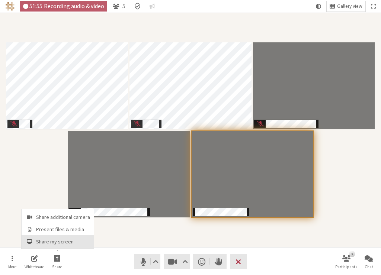
click at [56, 240] on span "Share my screen" at bounding box center [63, 242] width 54 height 6
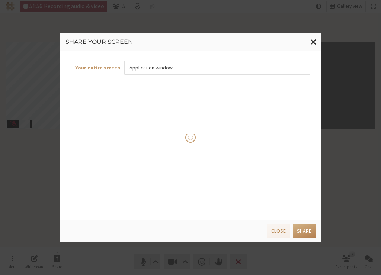
click at [161, 70] on button "Application window" at bounding box center [151, 68] width 52 height 14
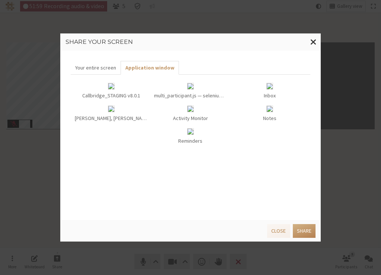
click at [191, 93] on div "multi_participant.js — selenium-nodejs" at bounding box center [190, 96] width 73 height 8
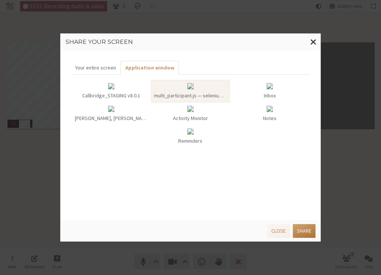
click at [307, 234] on button "Share" at bounding box center [304, 231] width 23 height 14
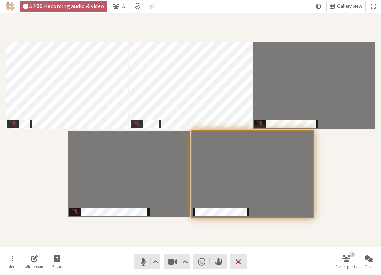
click at [94, 251] on nav "More Whiteboard Share Audio Video Send a reaction Raise hand Leave 5 Participan…" at bounding box center [190, 262] width 377 height 28
click at [61, 258] on button "Share" at bounding box center [57, 262] width 21 height 20
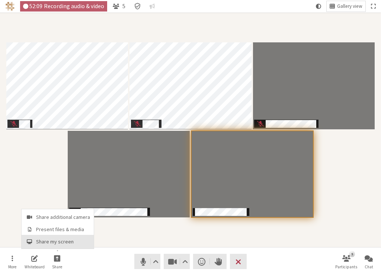
click at [67, 246] on button "Share my screen" at bounding box center [58, 241] width 72 height 13
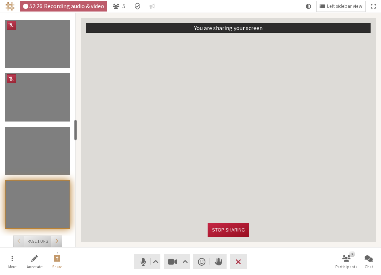
click at [244, 226] on button "Stop sharing" at bounding box center [227, 230] width 41 height 14
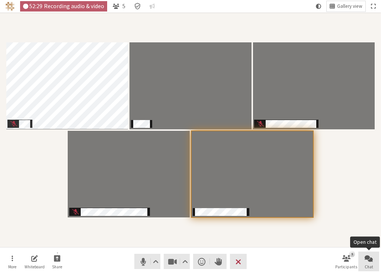
click at [369, 268] on span "Chat" at bounding box center [368, 267] width 9 height 4
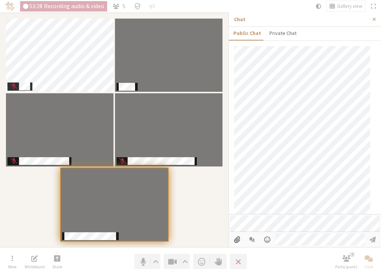
scroll to position [399, 0]
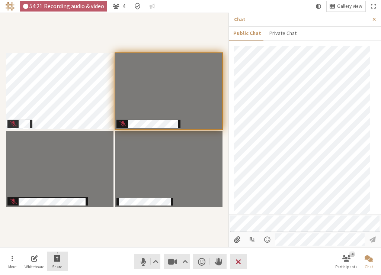
click at [57, 259] on span "Start sharing" at bounding box center [57, 258] width 7 height 9
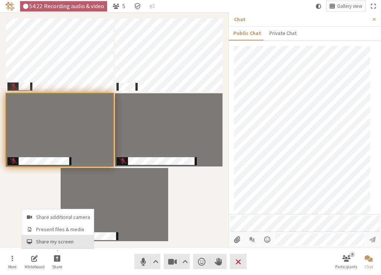
click at [66, 242] on span "Share my screen" at bounding box center [63, 242] width 54 height 6
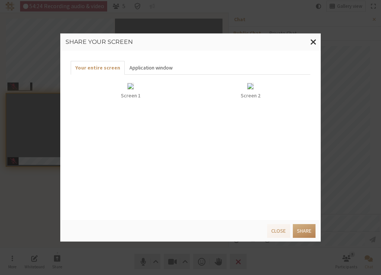
click at [150, 71] on button "Application window" at bounding box center [151, 68] width 52 height 14
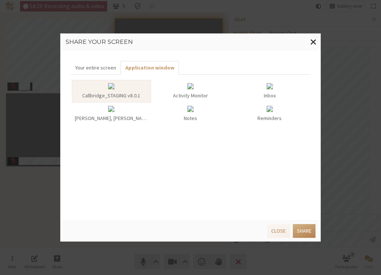
click at [203, 87] on div at bounding box center [190, 87] width 73 height 9
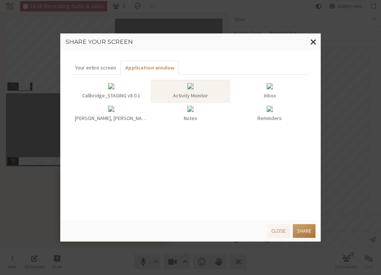
click at [315, 231] on button "Share" at bounding box center [304, 231] width 23 height 14
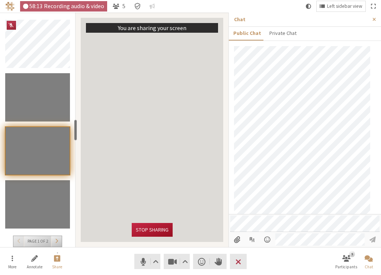
click at [154, 229] on button "Stop sharing" at bounding box center [152, 230] width 41 height 14
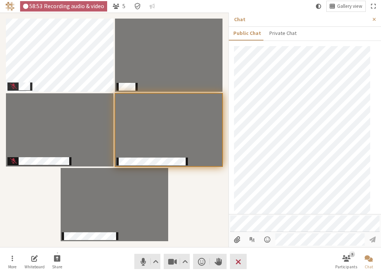
click at [211, 216] on div "Participants" at bounding box center [114, 130] width 218 height 224
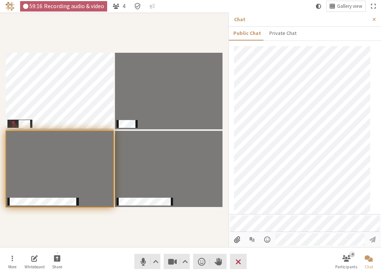
click at [214, 212] on div "Participants" at bounding box center [114, 130] width 218 height 224
click at [242, 264] on button "Leave" at bounding box center [238, 261] width 17 height 15
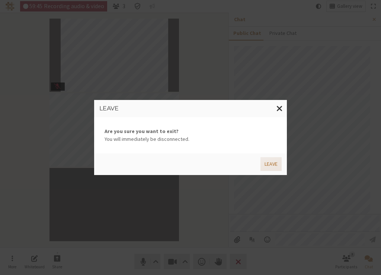
click at [267, 163] on button "Leave" at bounding box center [270, 164] width 21 height 14
